Goal: Entertainment & Leisure: Consume media (video, audio)

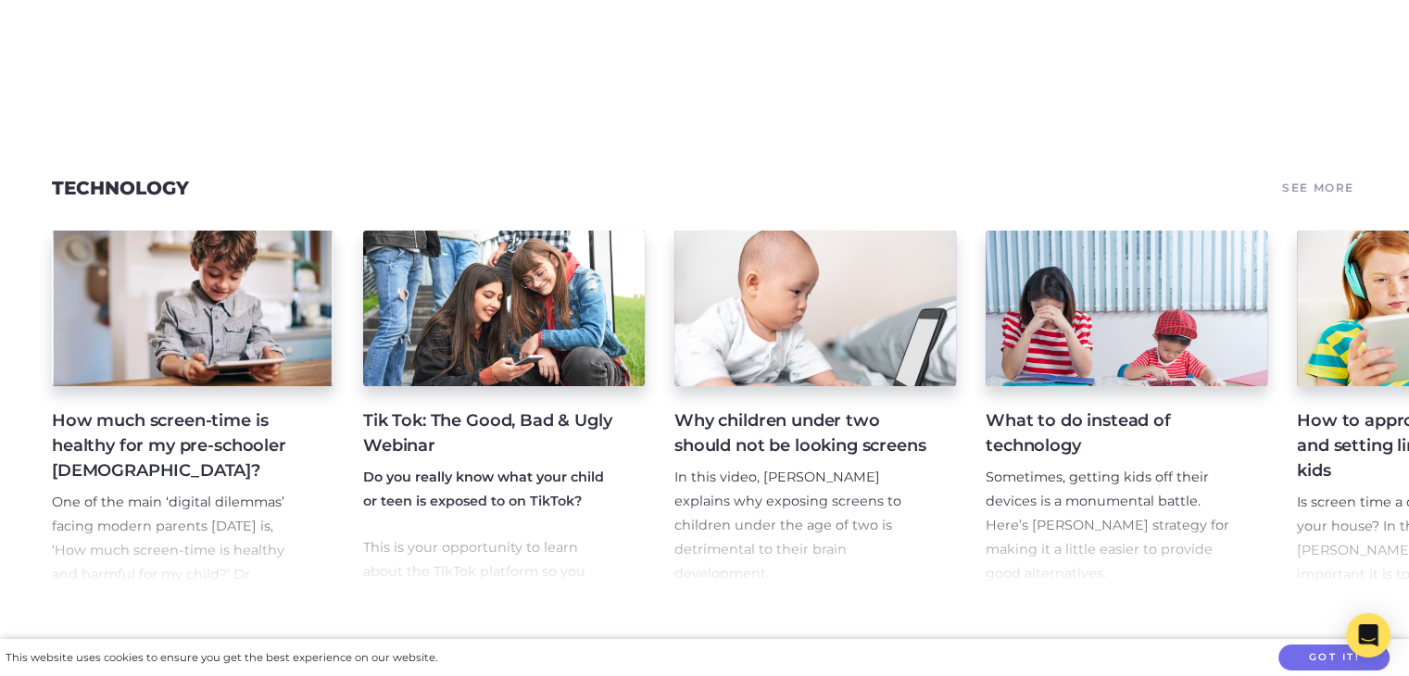
scroll to position [6250, 0]
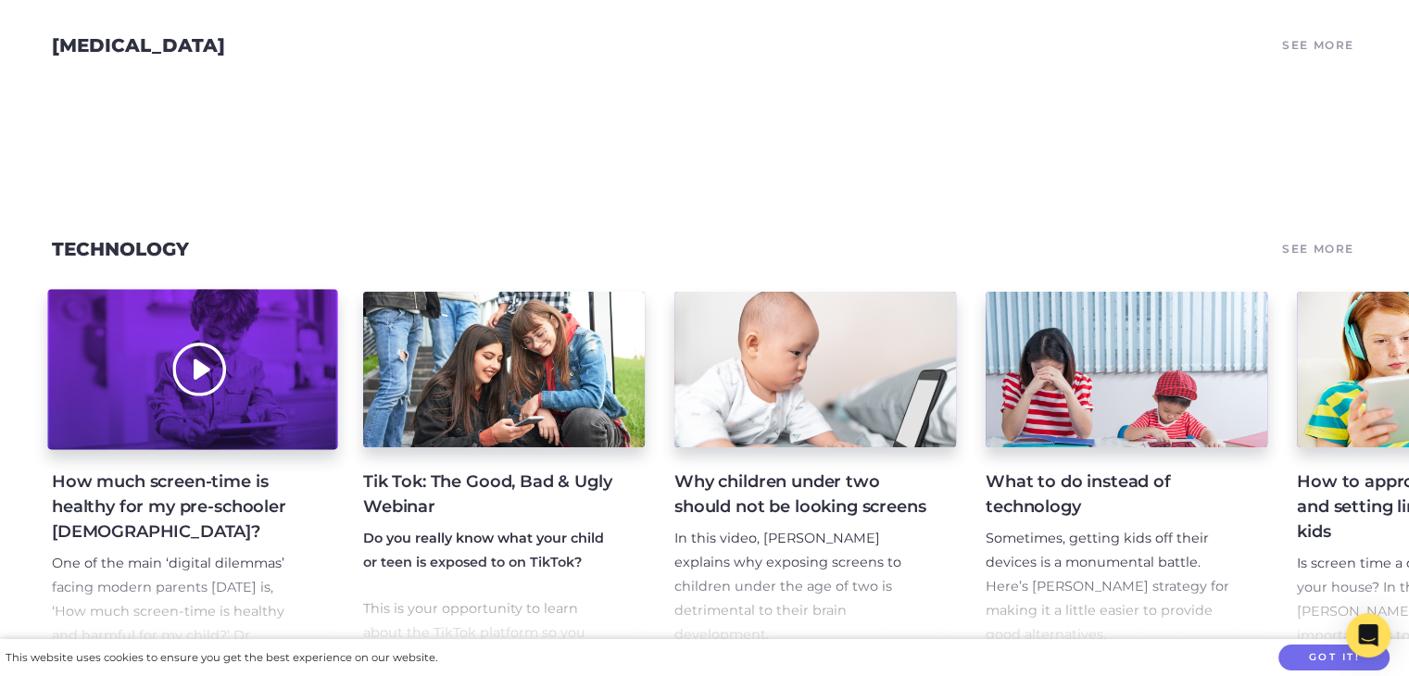
click at [245, 407] on div at bounding box center [192, 370] width 290 height 160
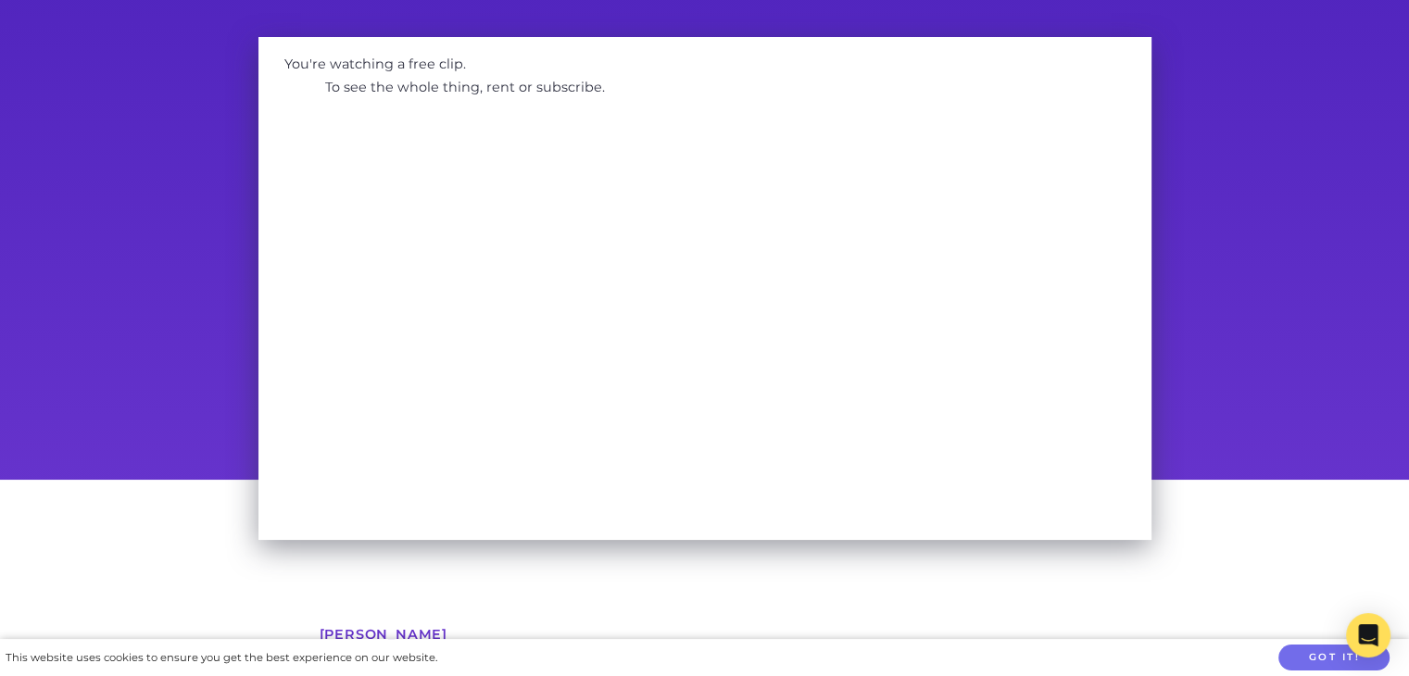
scroll to position [129, 0]
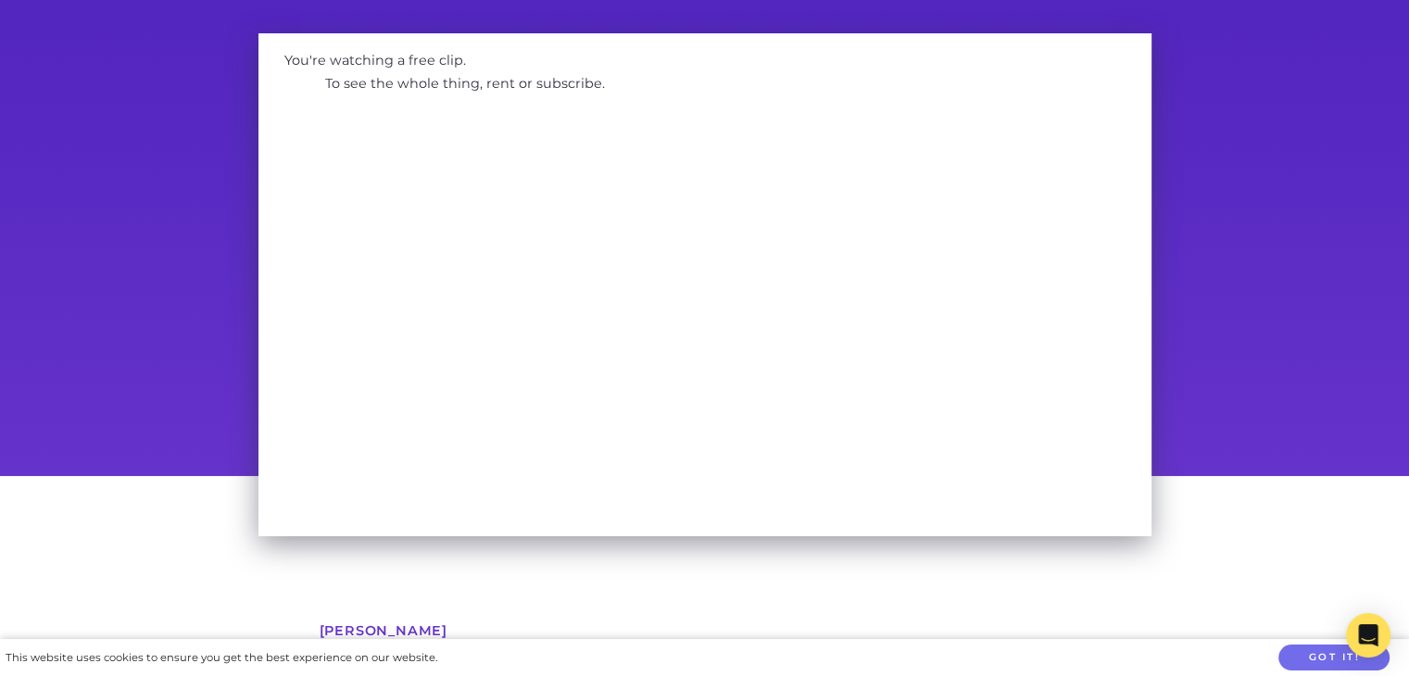
drag, startPoint x: 1422, startPoint y: 157, endPoint x: 1416, endPoint y: 185, distance: 29.5
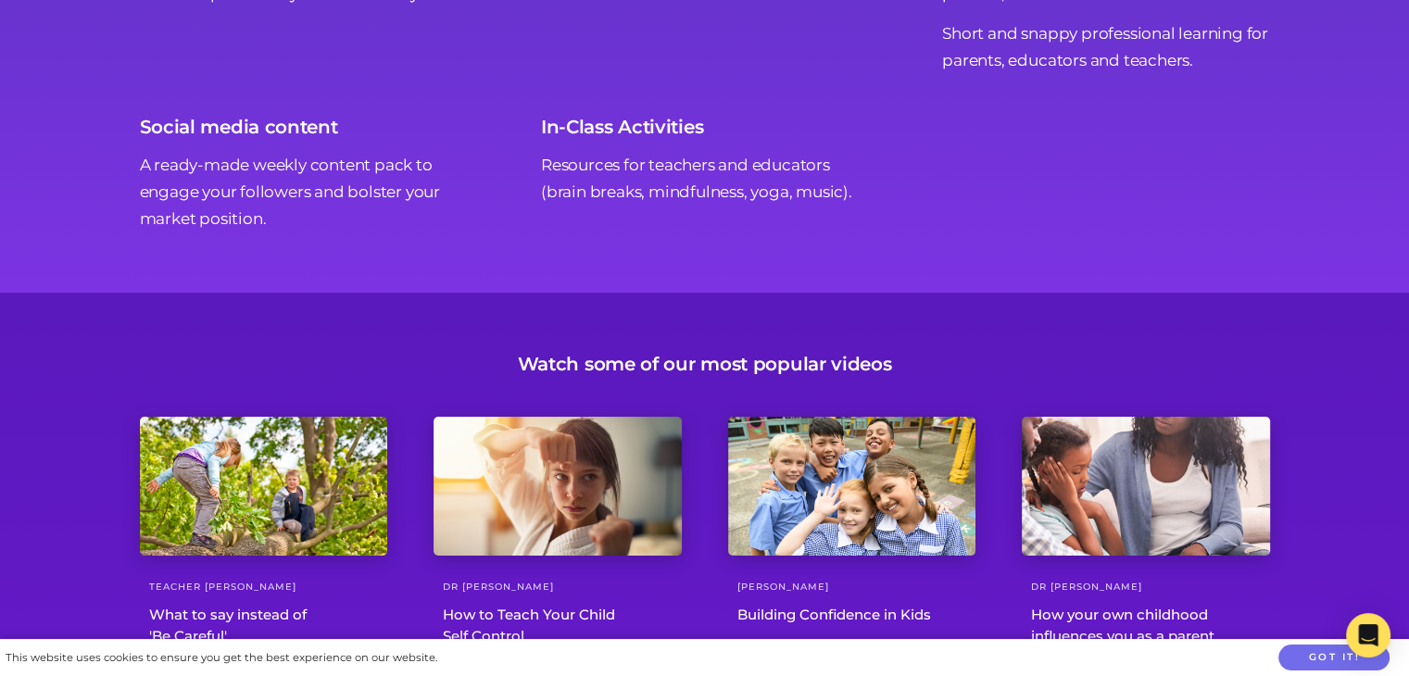
scroll to position [20279, 0]
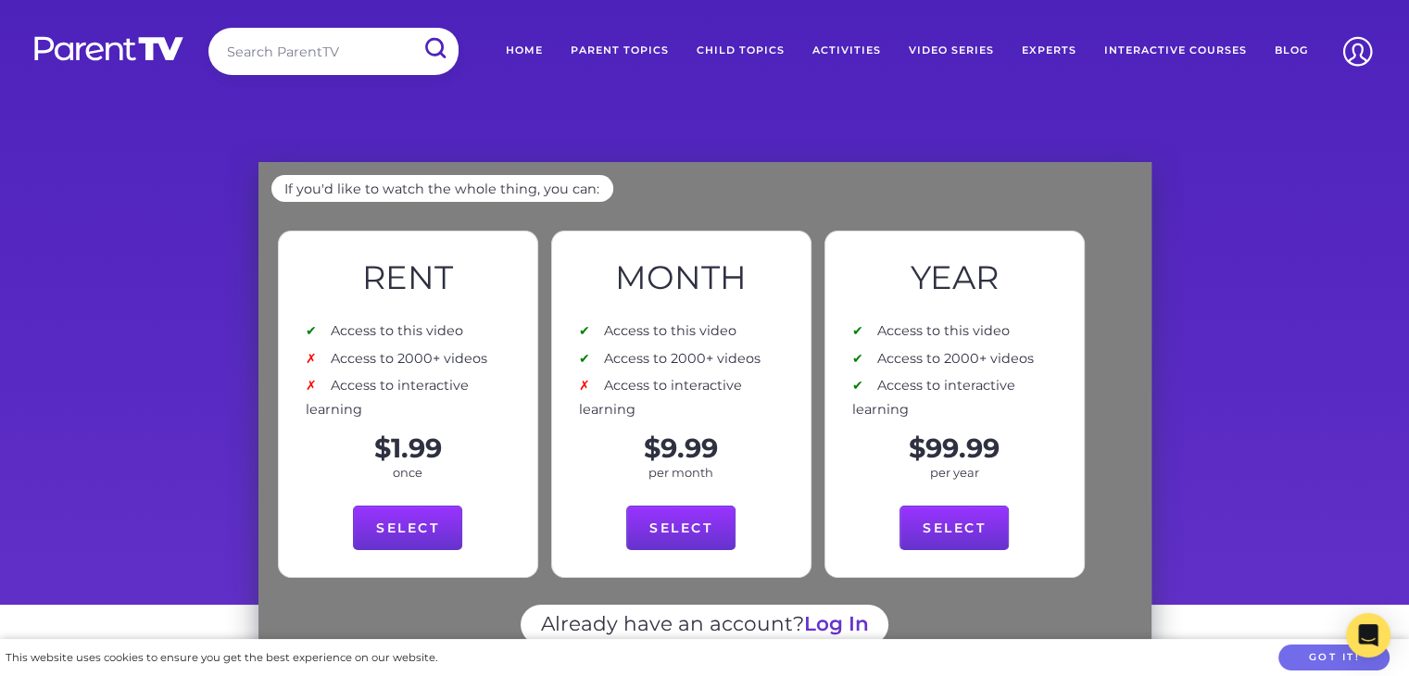
click at [853, 48] on link "Activities" at bounding box center [847, 51] width 96 height 46
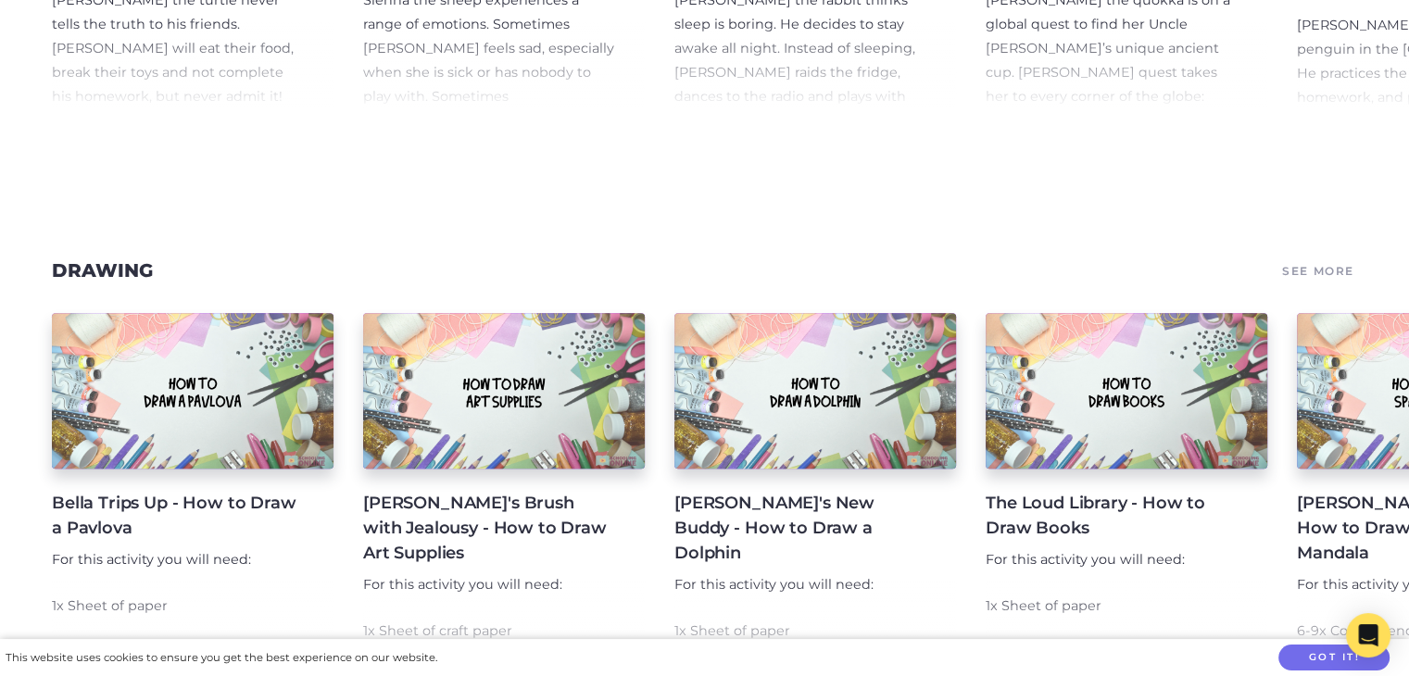
scroll to position [1182, 0]
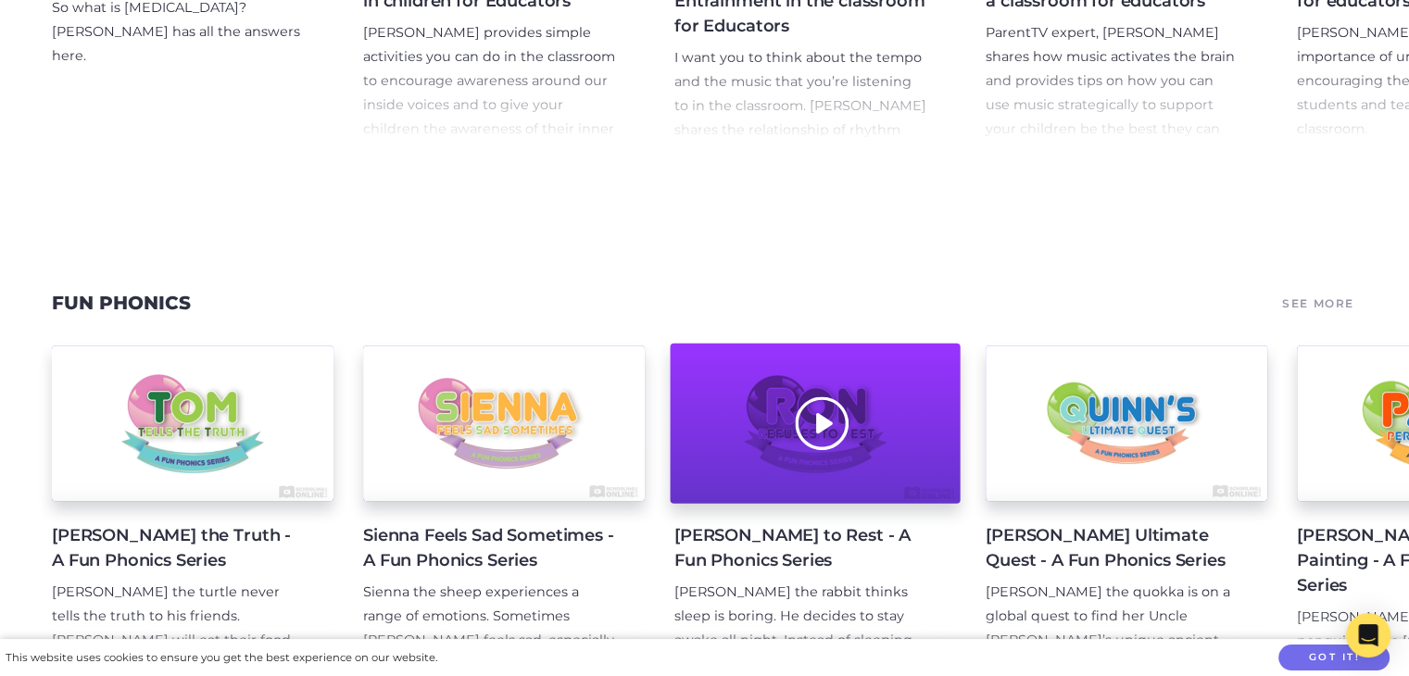
click at [817, 457] on div at bounding box center [815, 424] width 290 height 160
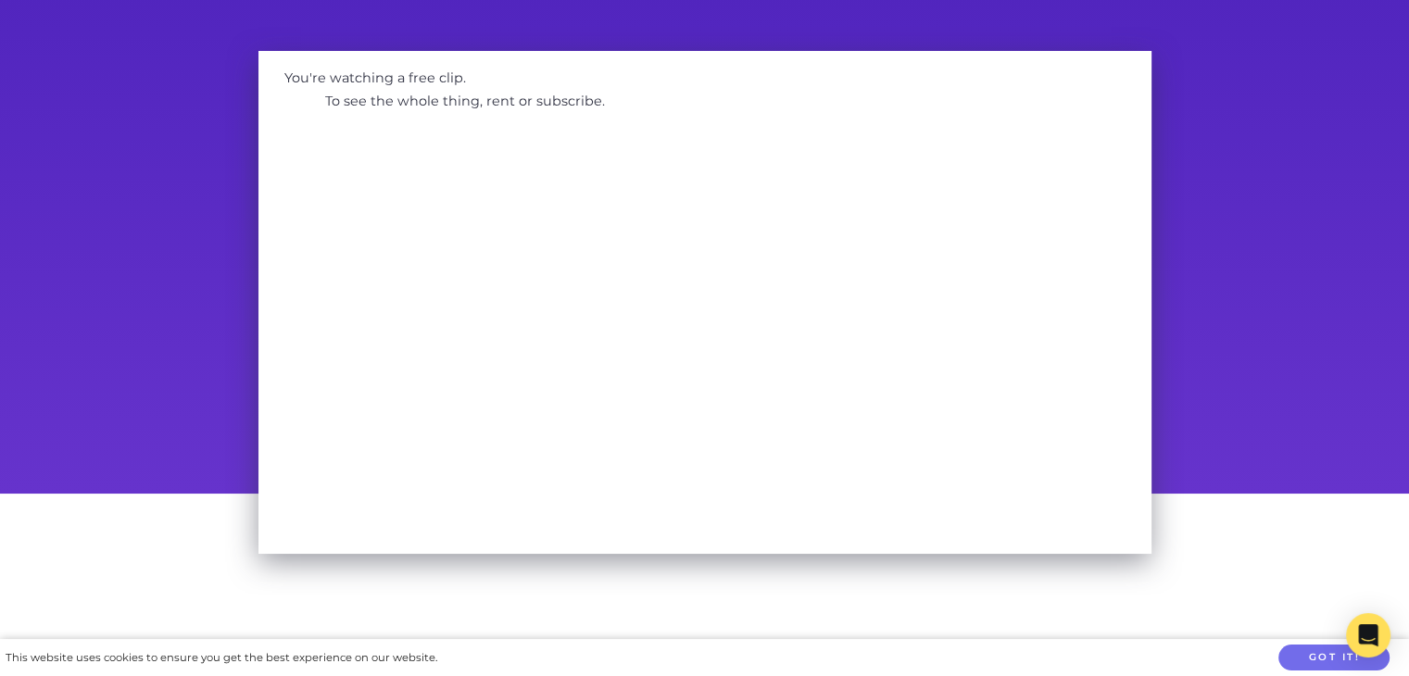
scroll to position [107, 0]
